Goal: Obtain resource: Obtain resource

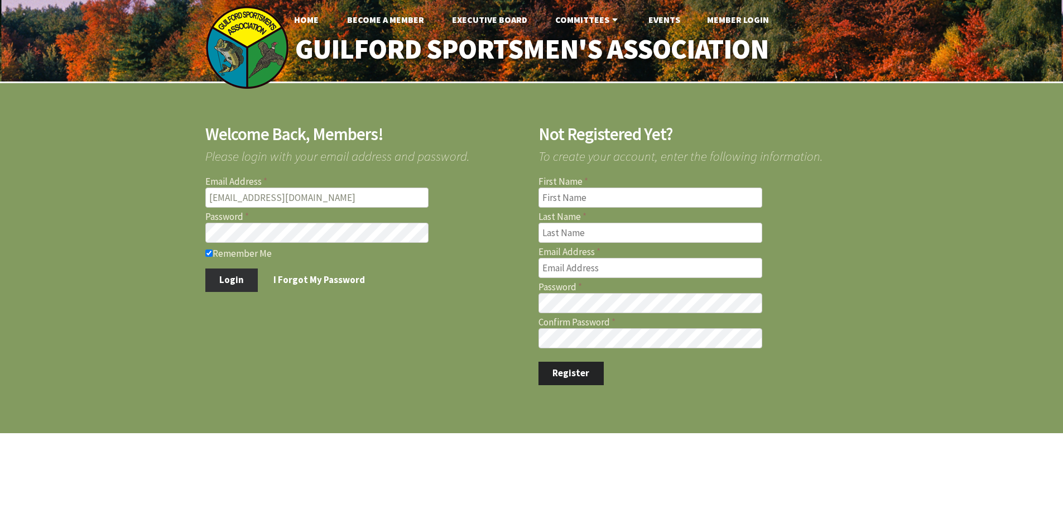
type input "[EMAIL_ADDRESS][DOMAIN_NAME]"
click at [229, 277] on button "Login" at bounding box center [231, 279] width 53 height 23
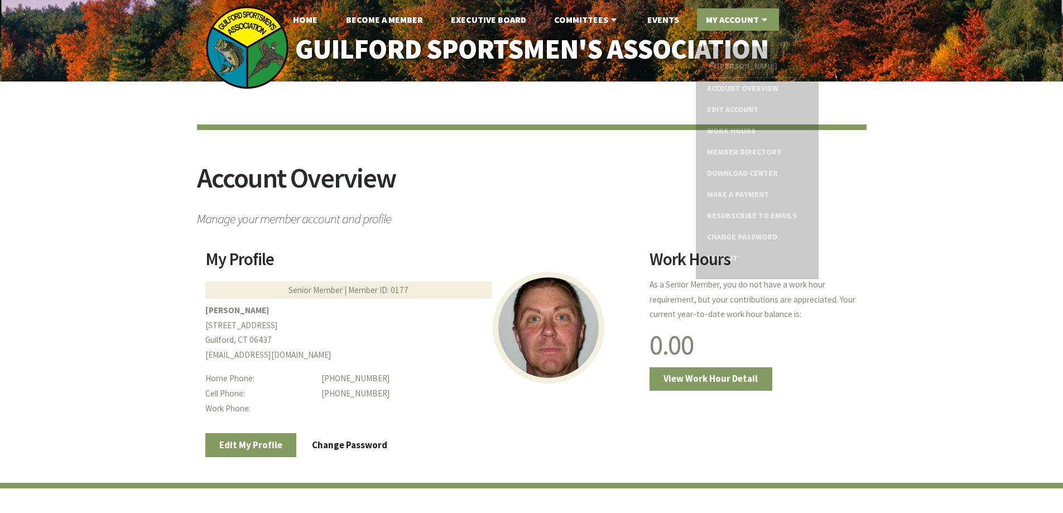
click at [732, 20] on link "My Account" at bounding box center [738, 19] width 82 height 22
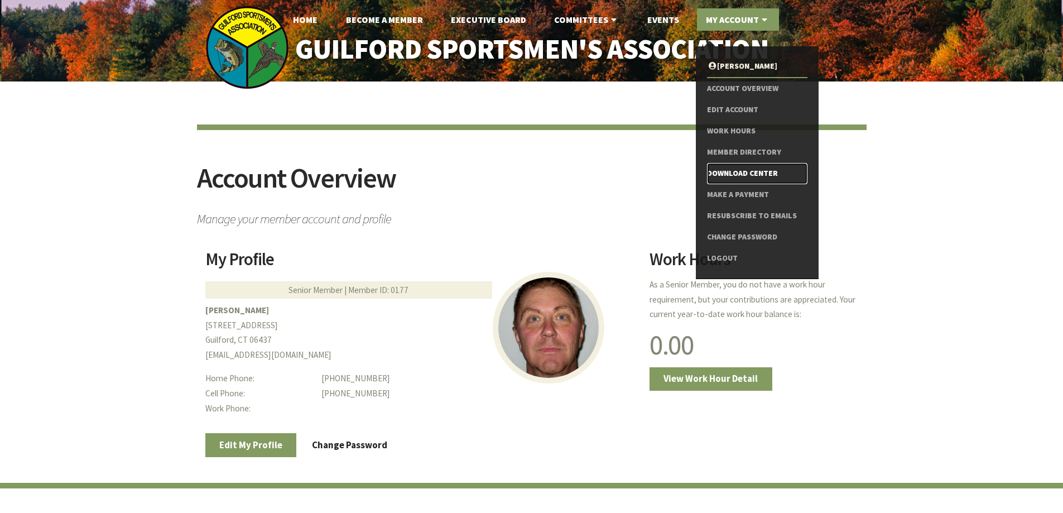
click at [731, 173] on link "Download Center" at bounding box center [757, 173] width 100 height 21
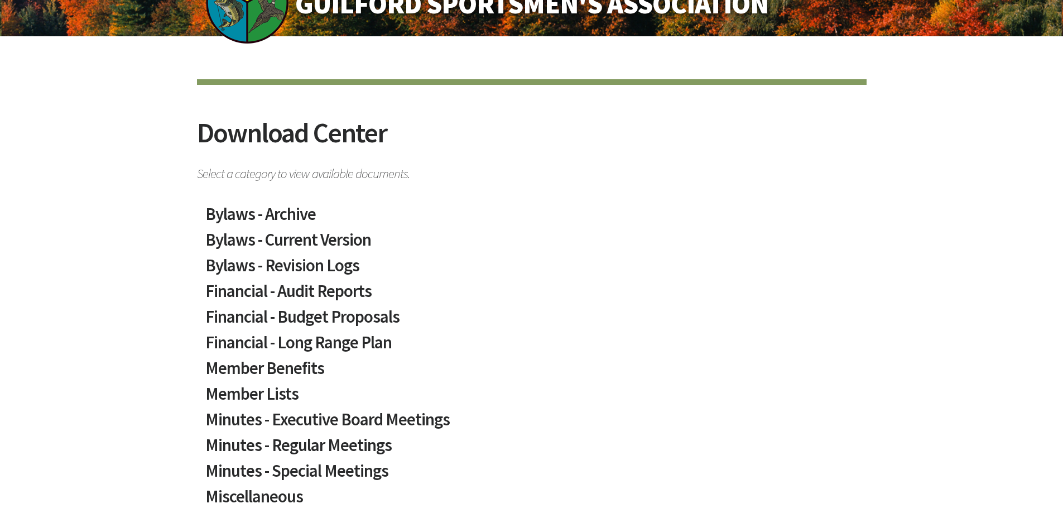
scroll to position [112, 0]
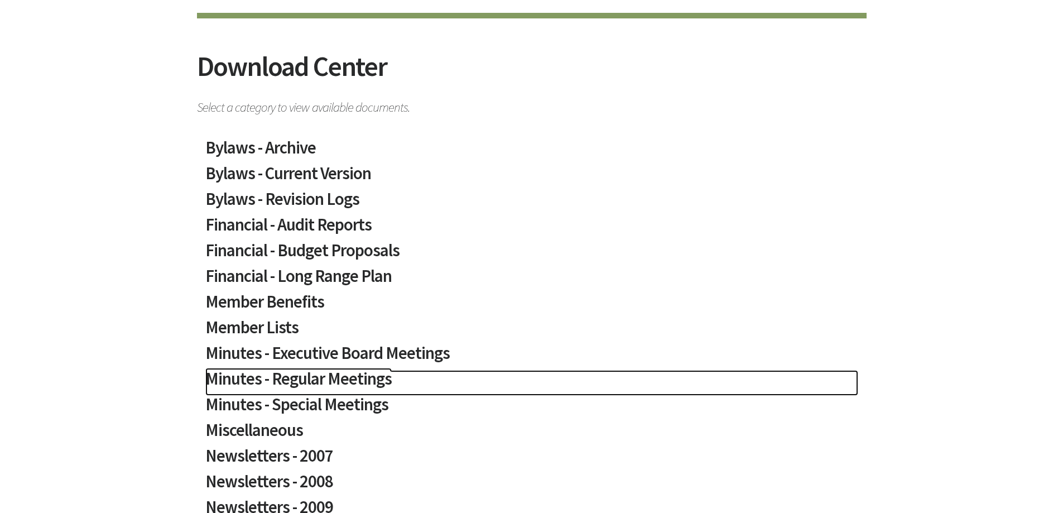
click at [340, 378] on h2 "Minutes - Regular Meetings" at bounding box center [531, 383] width 653 height 26
